Goal: Find specific page/section: Find specific page/section

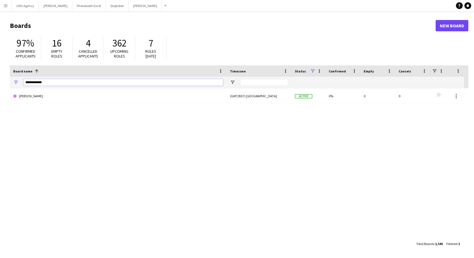
drag, startPoint x: 53, startPoint y: 83, endPoint x: 6, endPoint y: 79, distance: 47.0
click at [6, 79] on main "Boards New Board 97% Confirmed applicants 16 Empty roles 4 Cancelled applicants…" at bounding box center [237, 134] width 474 height 247
type input "****"
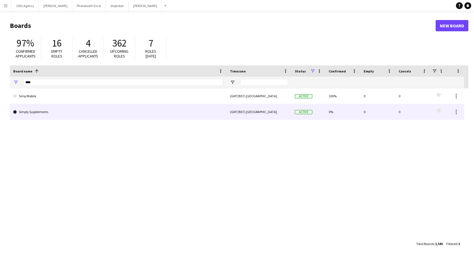
click at [48, 114] on link "Simply Supplements" at bounding box center [118, 112] width 210 height 16
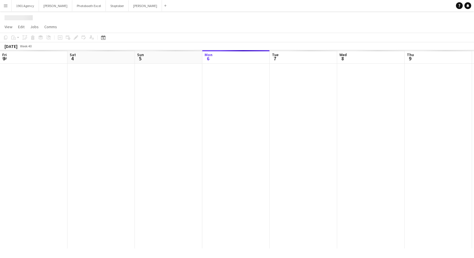
scroll to position [0, 135]
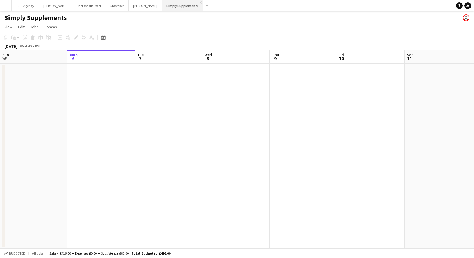
click at [200, 3] on app-icon "Close" at bounding box center [201, 2] width 2 height 2
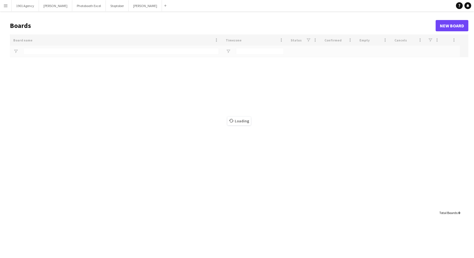
type input "****"
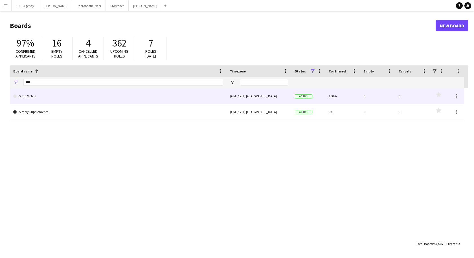
click at [37, 97] on link "Simp Mobile" at bounding box center [118, 96] width 210 height 16
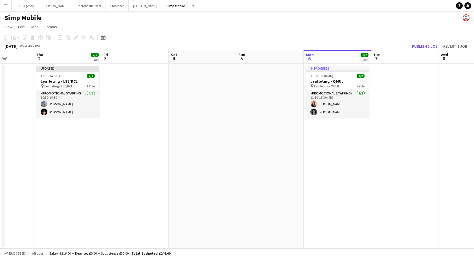
scroll to position [0, 160]
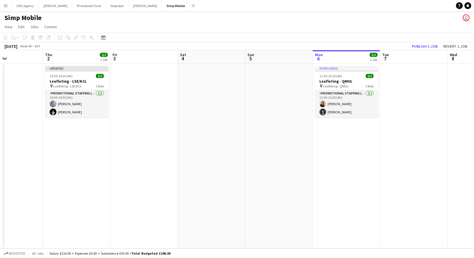
click at [191, 7] on button "Add" at bounding box center [193, 5] width 5 height 5
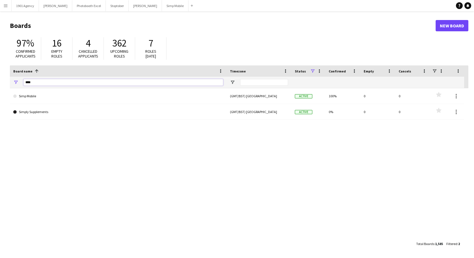
drag, startPoint x: 50, startPoint y: 81, endPoint x: 4, endPoint y: 83, distance: 46.6
click at [4, 83] on main "Boards New Board 97% Confirmed applicants 16 Empty roles 4 Cancelled applicants…" at bounding box center [237, 134] width 474 height 247
type input "*******"
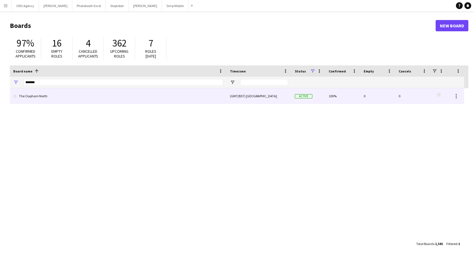
click at [41, 96] on link "The Clapham North" at bounding box center [118, 96] width 210 height 16
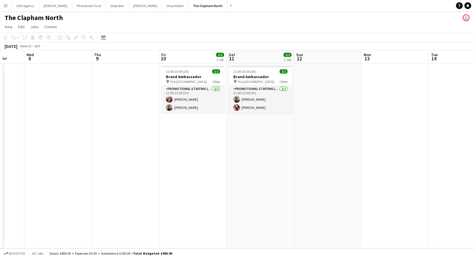
scroll to position [0, 179]
click at [229, 7] on button "Add" at bounding box center [231, 5] width 5 height 5
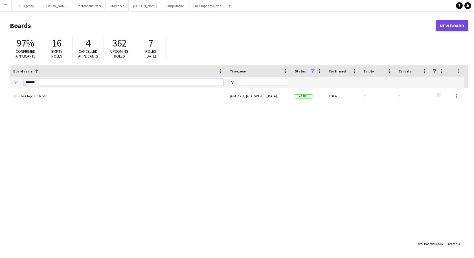
drag, startPoint x: 42, startPoint y: 84, endPoint x: 7, endPoint y: 83, distance: 34.5
click at [7, 83] on main "Boards New Board 97% Confirmed applicants 16 Empty roles 4 Cancelled applicants…" at bounding box center [237, 134] width 474 height 247
type input "*****"
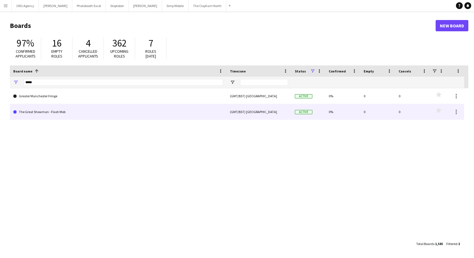
click at [69, 111] on link "The Great Showman - Flash Mob" at bounding box center [118, 112] width 210 height 16
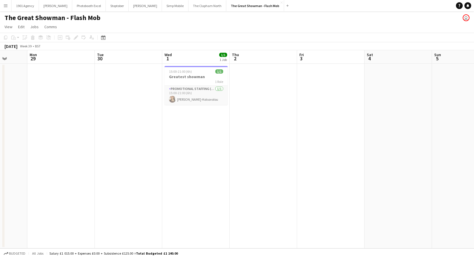
scroll to position [0, 175]
